Goal: Transaction & Acquisition: Download file/media

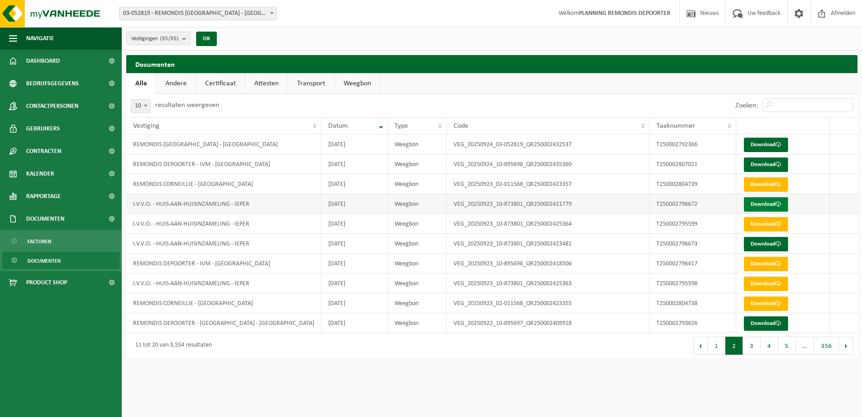
click at [761, 201] on link "Download" at bounding box center [766, 204] width 44 height 14
click at [747, 203] on link "Download" at bounding box center [766, 204] width 44 height 14
click at [443, 98] on div "10 25 50 100 10 resultaten weergeven" at bounding box center [309, 105] width 366 height 23
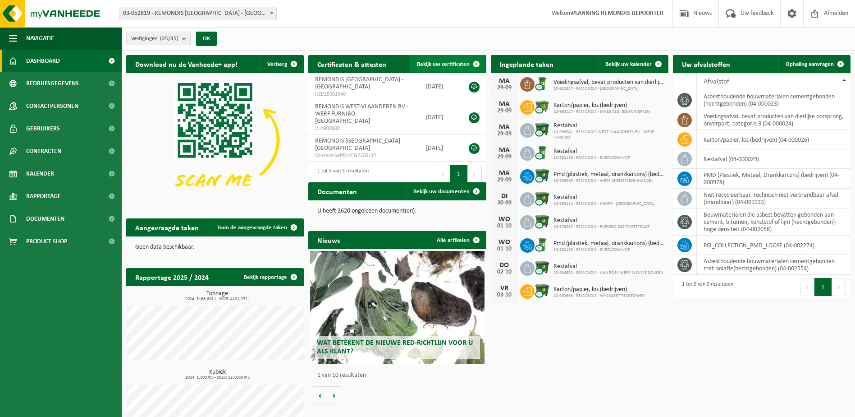
click at [466, 57] on link "Bekijk uw certificaten" at bounding box center [448, 64] width 76 height 18
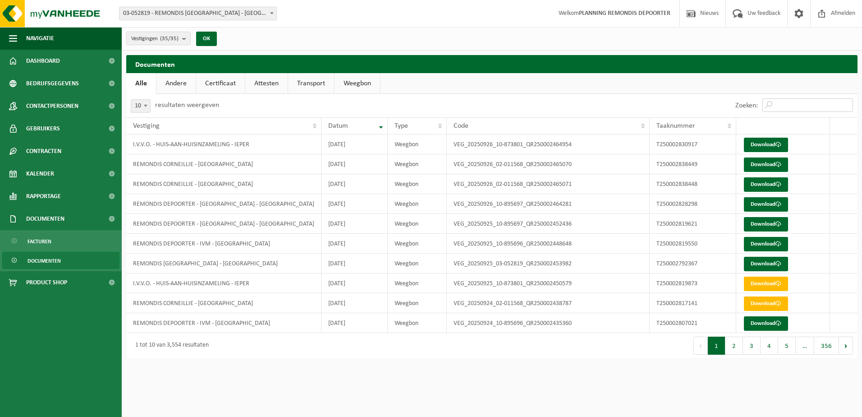
click at [776, 104] on input "Zoeken:" at bounding box center [807, 105] width 91 height 14
paste input "T250002796672"
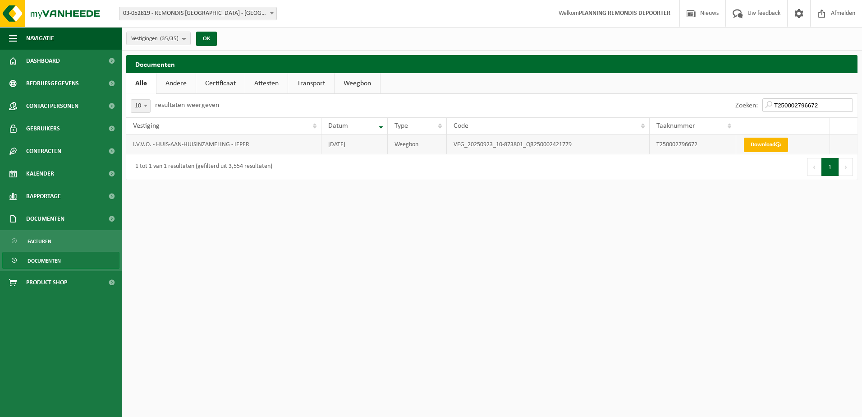
type input "T250002796672"
click at [752, 138] on link "Download" at bounding box center [766, 145] width 44 height 14
